Goal: Task Accomplishment & Management: Use online tool/utility

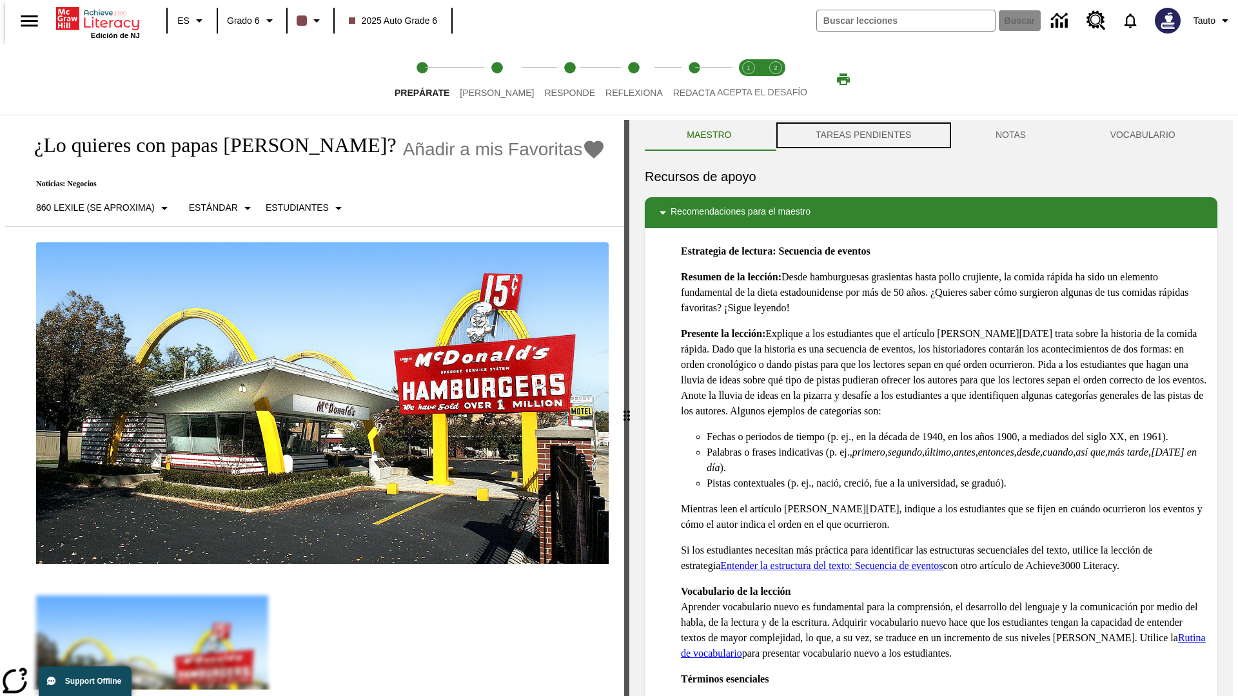
click at [862, 135] on button "TAREAS PENDIENTES" at bounding box center [864, 135] width 180 height 31
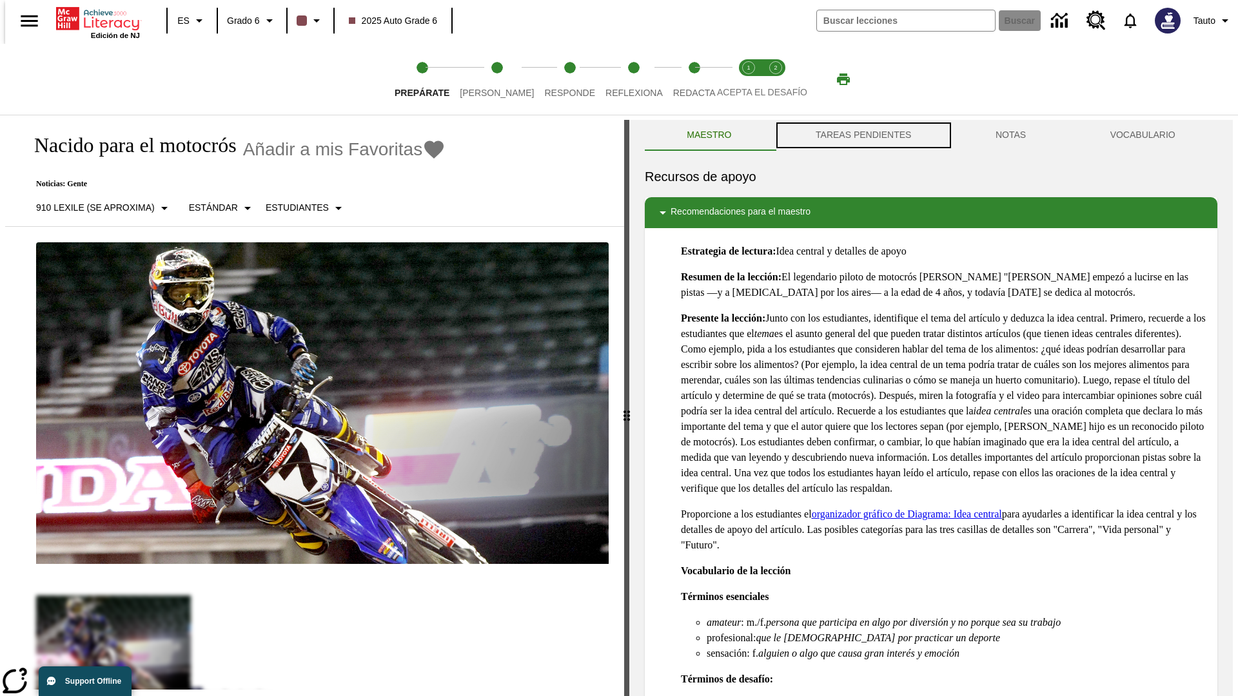
click at [862, 135] on button "TAREAS PENDIENTES" at bounding box center [864, 135] width 180 height 31
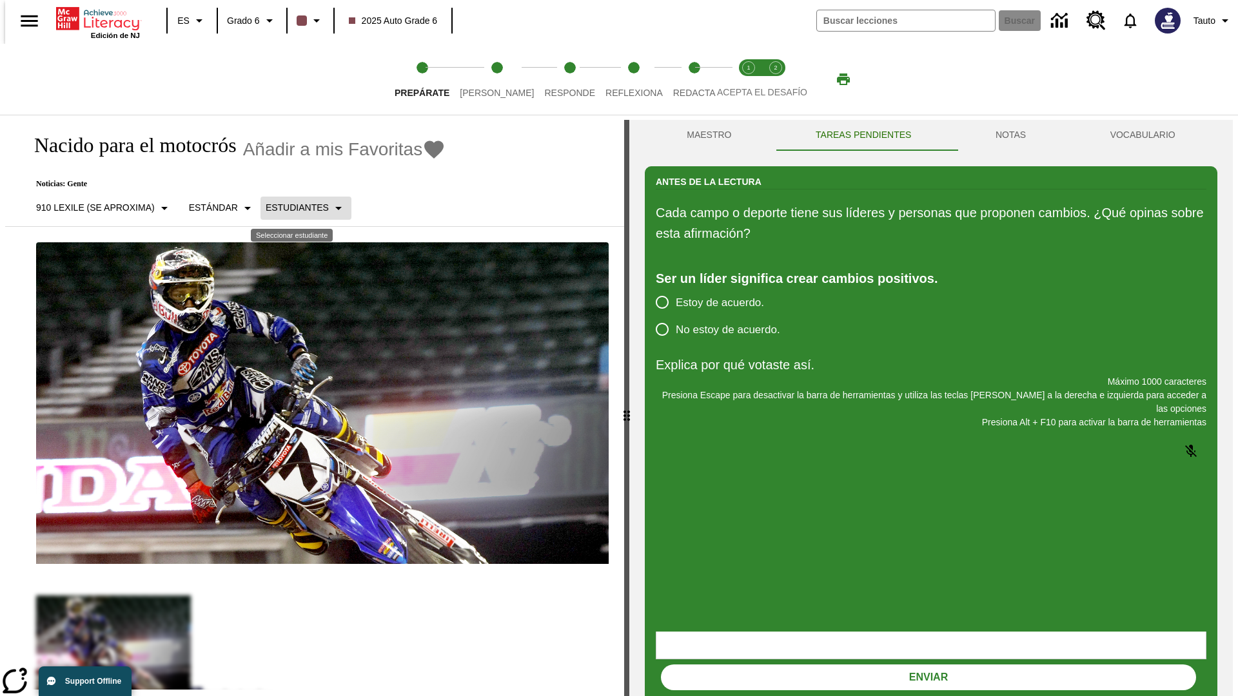
click at [295, 208] on p "Estudiantes" at bounding box center [297, 208] width 63 height 14
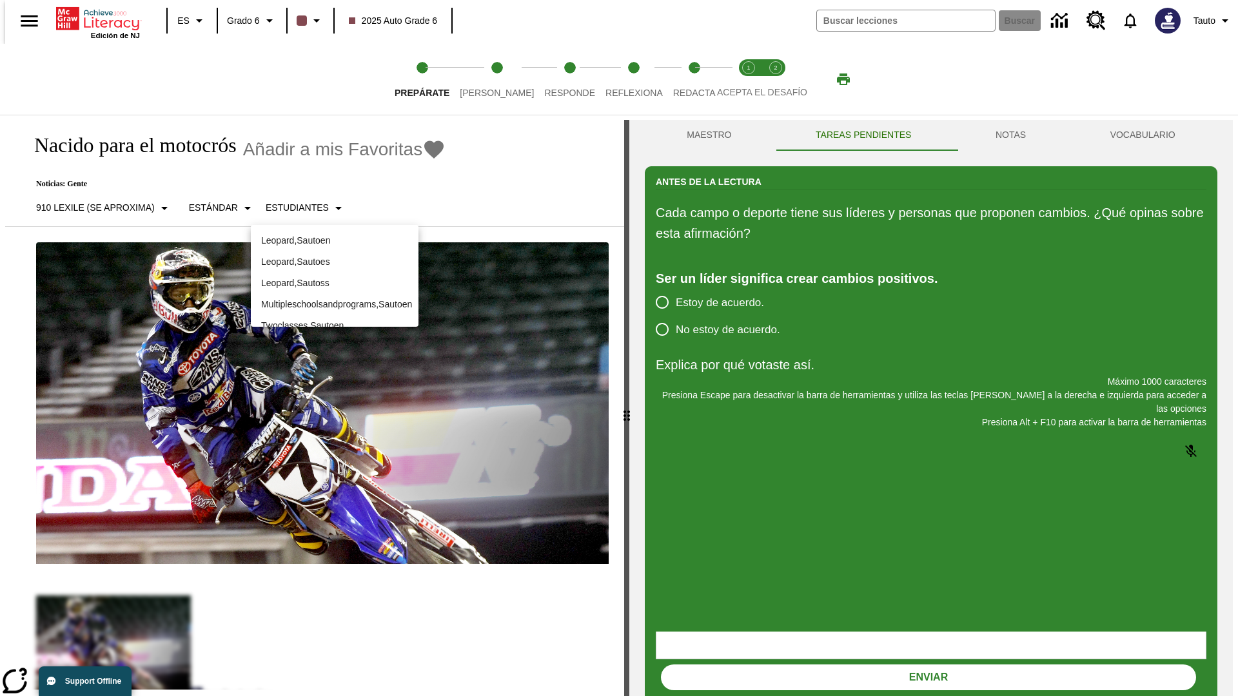
click at [335, 262] on p "Leopard , Sautoes" at bounding box center [334, 262] width 147 height 14
